Goal: Task Accomplishment & Management: Use online tool/utility

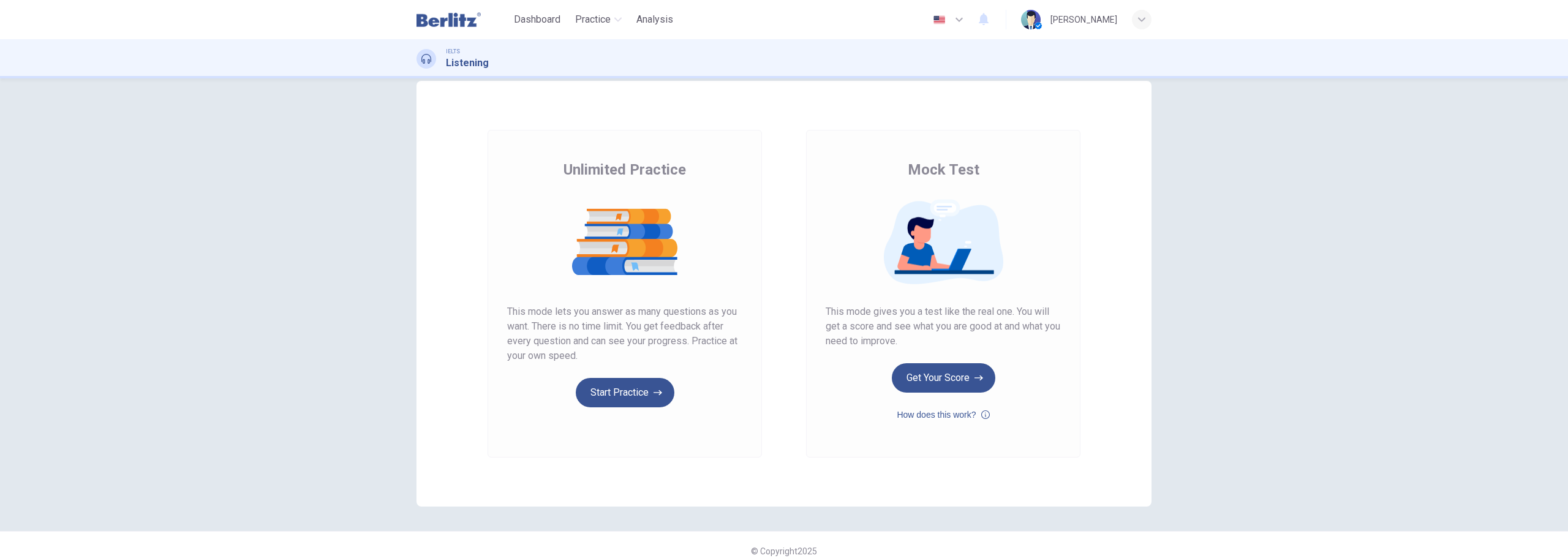
scroll to position [35, 0]
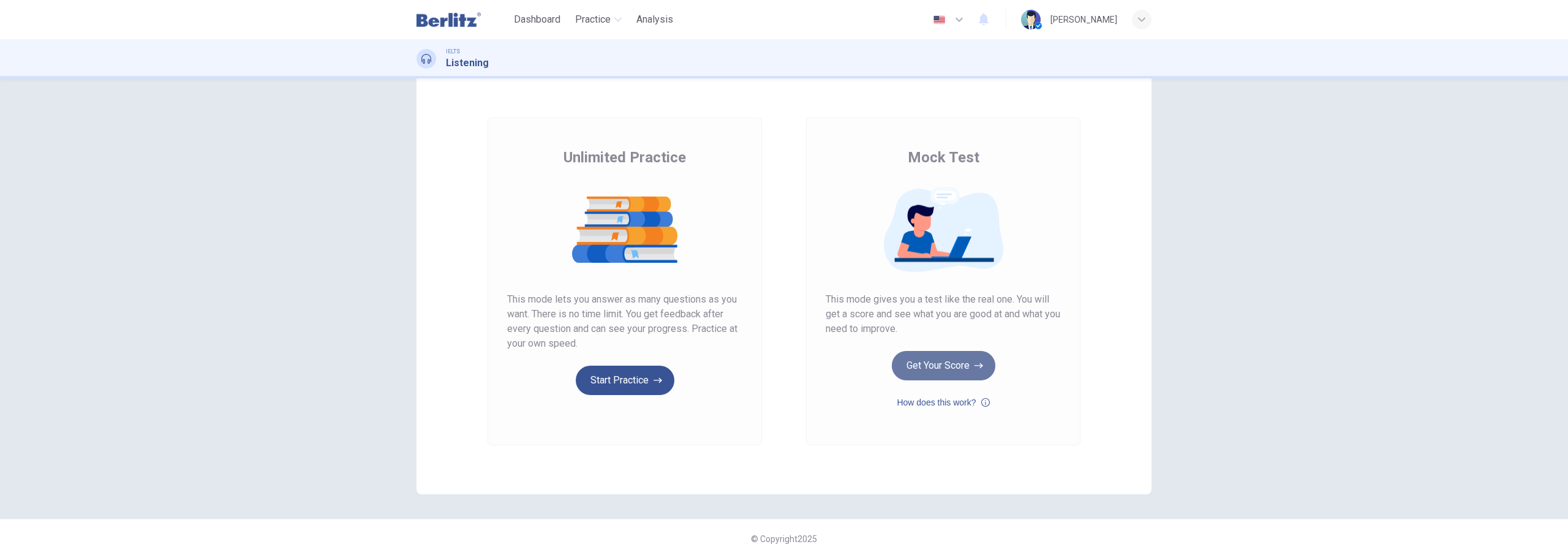
click at [957, 366] on button "Get Your Score" at bounding box center [943, 366] width 103 height 30
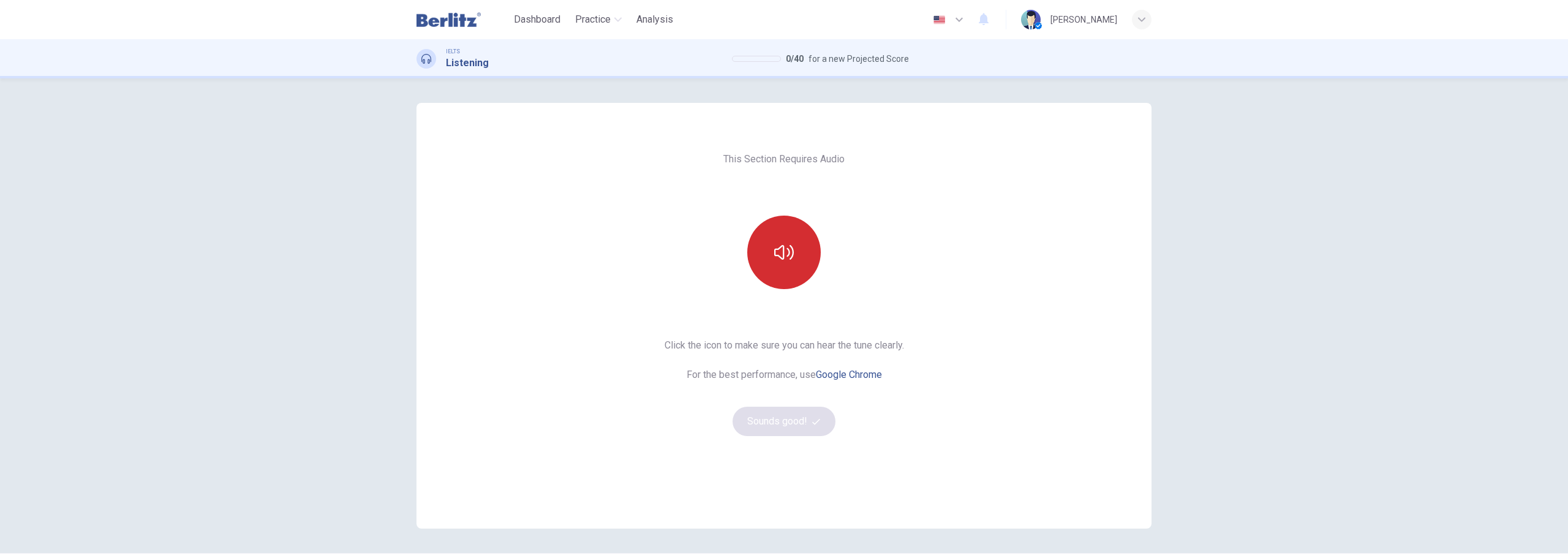
click at [794, 256] on button "button" at bounding box center [784, 253] width 74 height 74
click at [794, 424] on button "Sounds good!" at bounding box center [784, 422] width 103 height 30
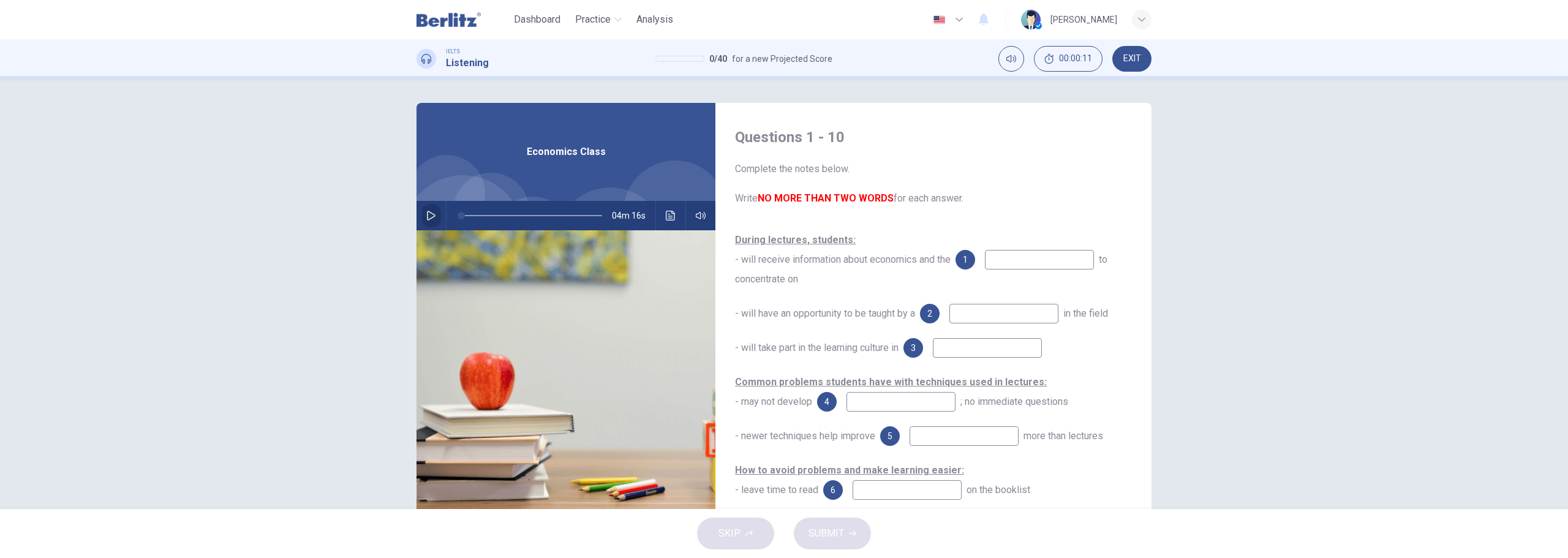
click at [428, 217] on icon "button" at bounding box center [431, 215] width 10 height 10
click at [432, 212] on icon "button" at bounding box center [431, 215] width 10 height 10
type input "*"
click at [1131, 60] on span "EXIT" at bounding box center [1132, 58] width 17 height 10
